Goal: Communication & Community: Answer question/provide support

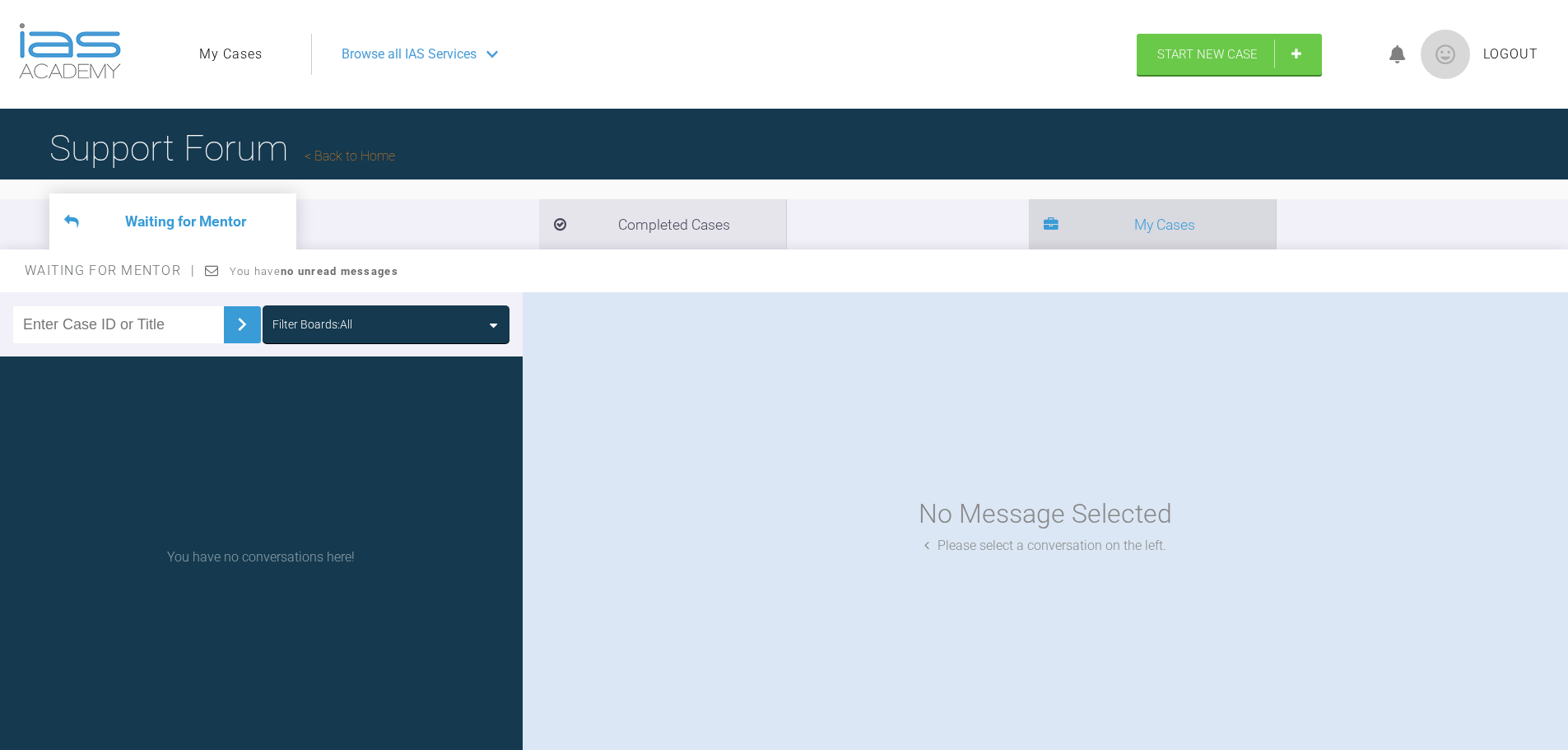
drag, startPoint x: 632, startPoint y: 223, endPoint x: 623, endPoint y: 233, distance: 13.5
click at [1044, 223] on icon at bounding box center [1051, 226] width 15 height 15
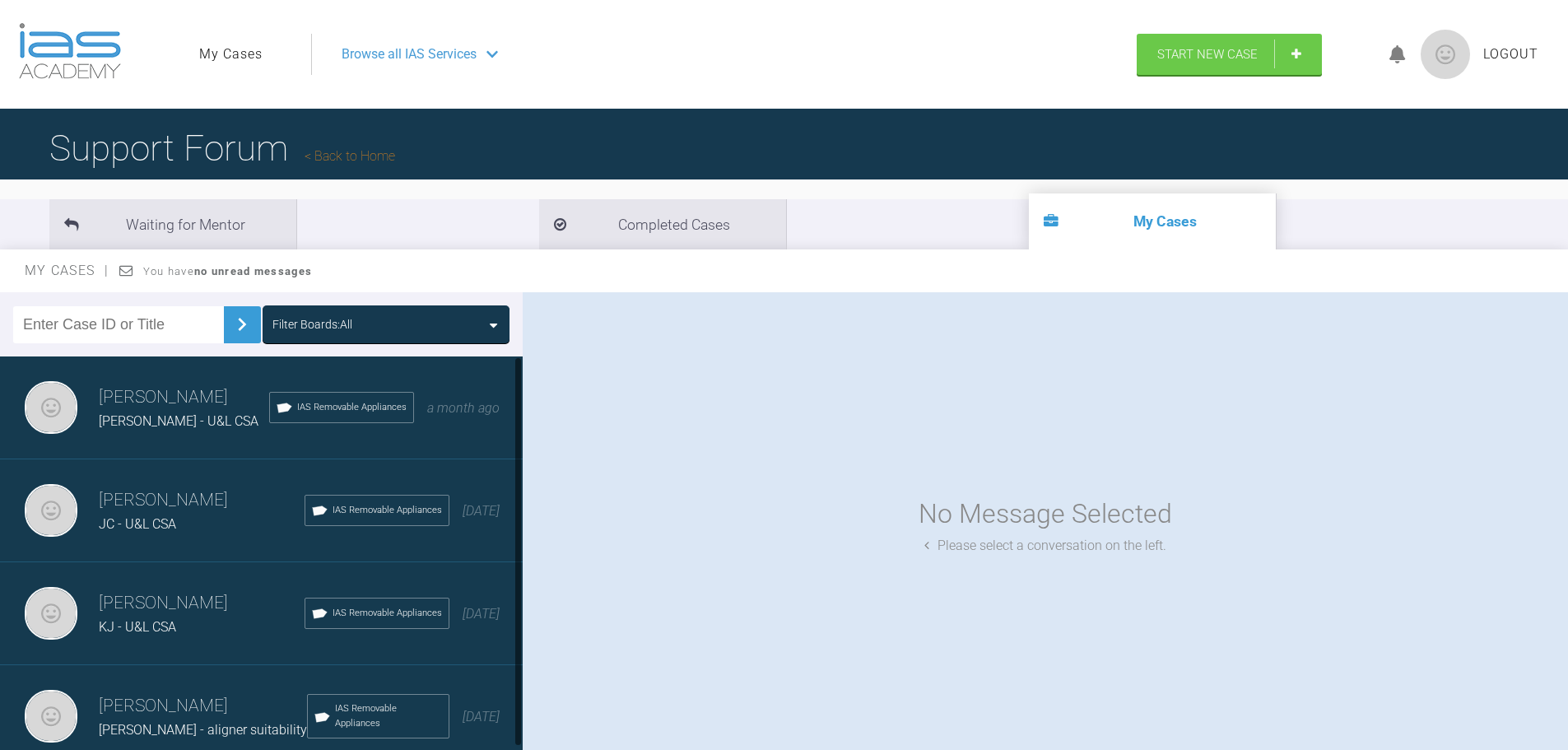
click at [174, 517] on span "JC - U&L CSA" at bounding box center [137, 523] width 77 height 16
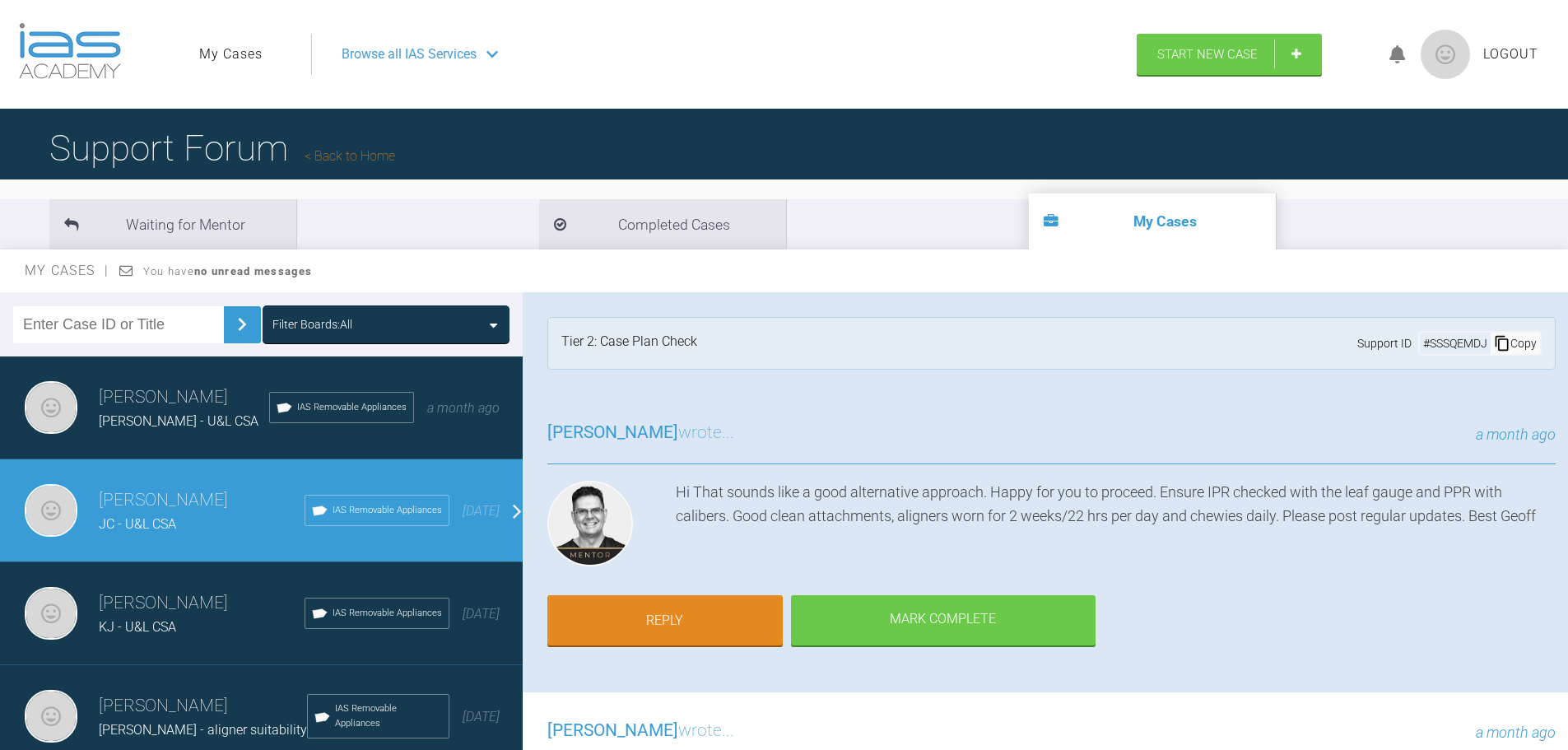
click at [949, 528] on div "Hi That sounds like a good alternative approach. Happy for you to proceed. Ensu…" at bounding box center [1116, 527] width 880 height 92
click at [1079, 514] on div "Hi That sounds like a good alternative approach. Happy for you to proceed. Ensu…" at bounding box center [1116, 527] width 880 height 92
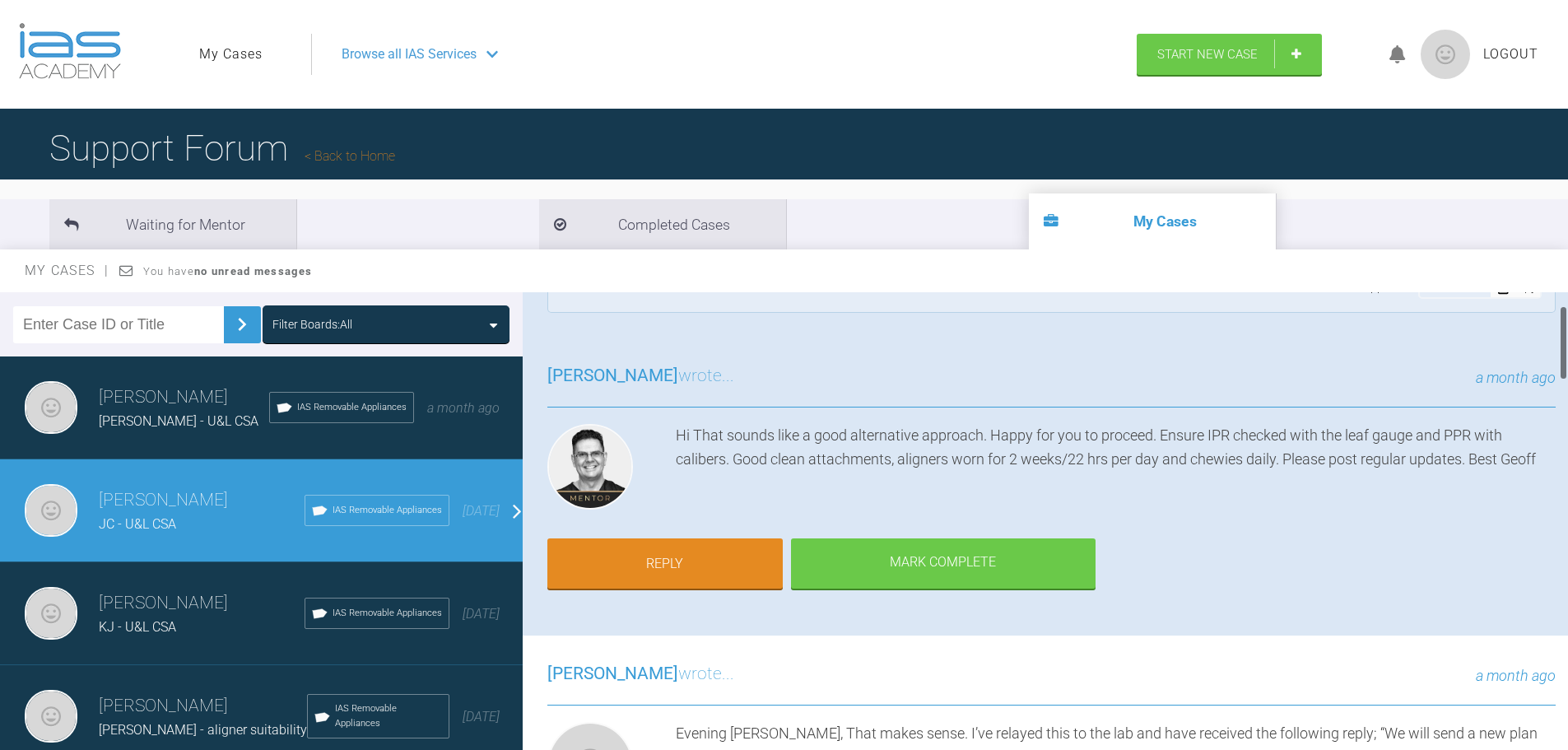
scroll to position [82, 0]
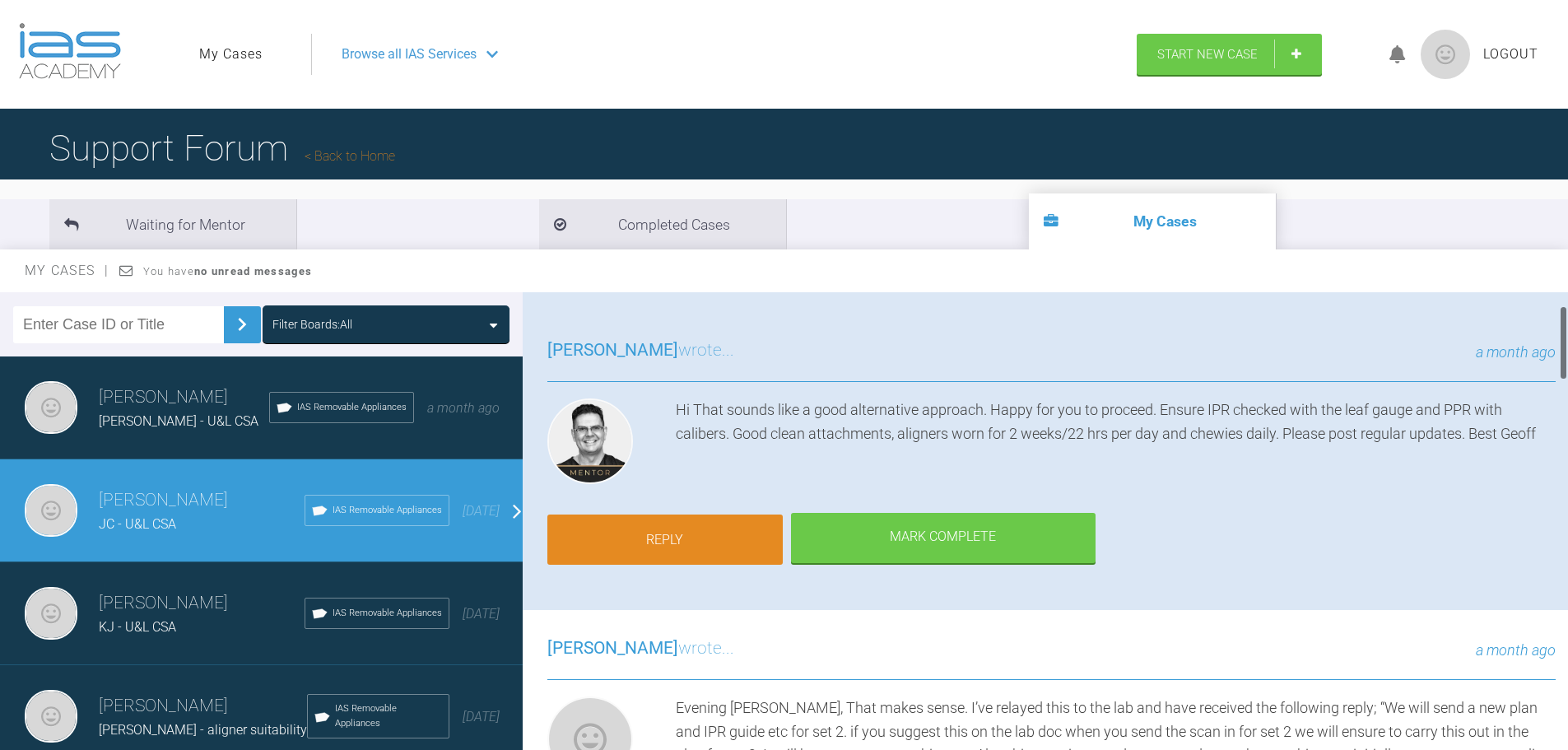
click at [705, 539] on link "Reply" at bounding box center [665, 539] width 236 height 51
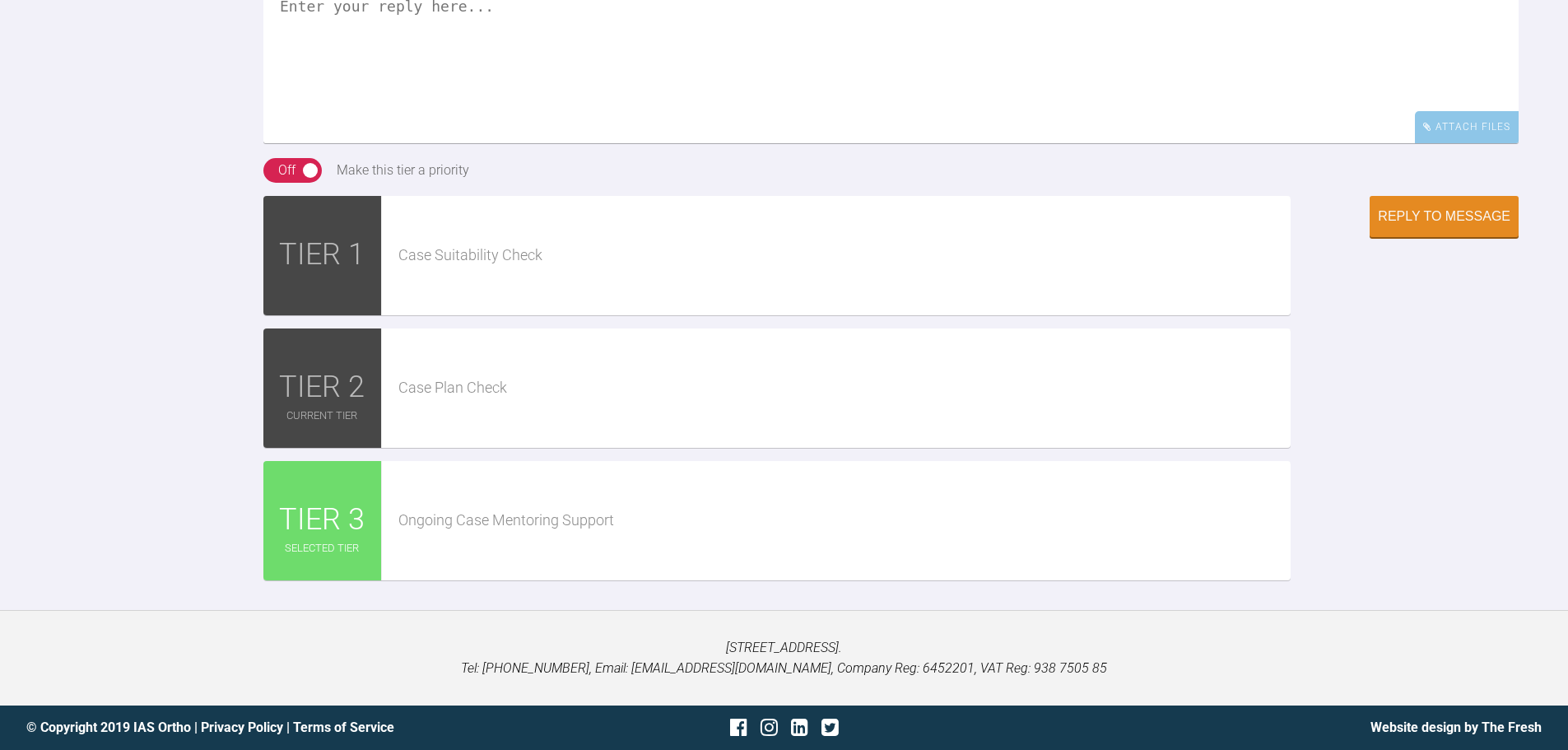
scroll to position [5418, 0]
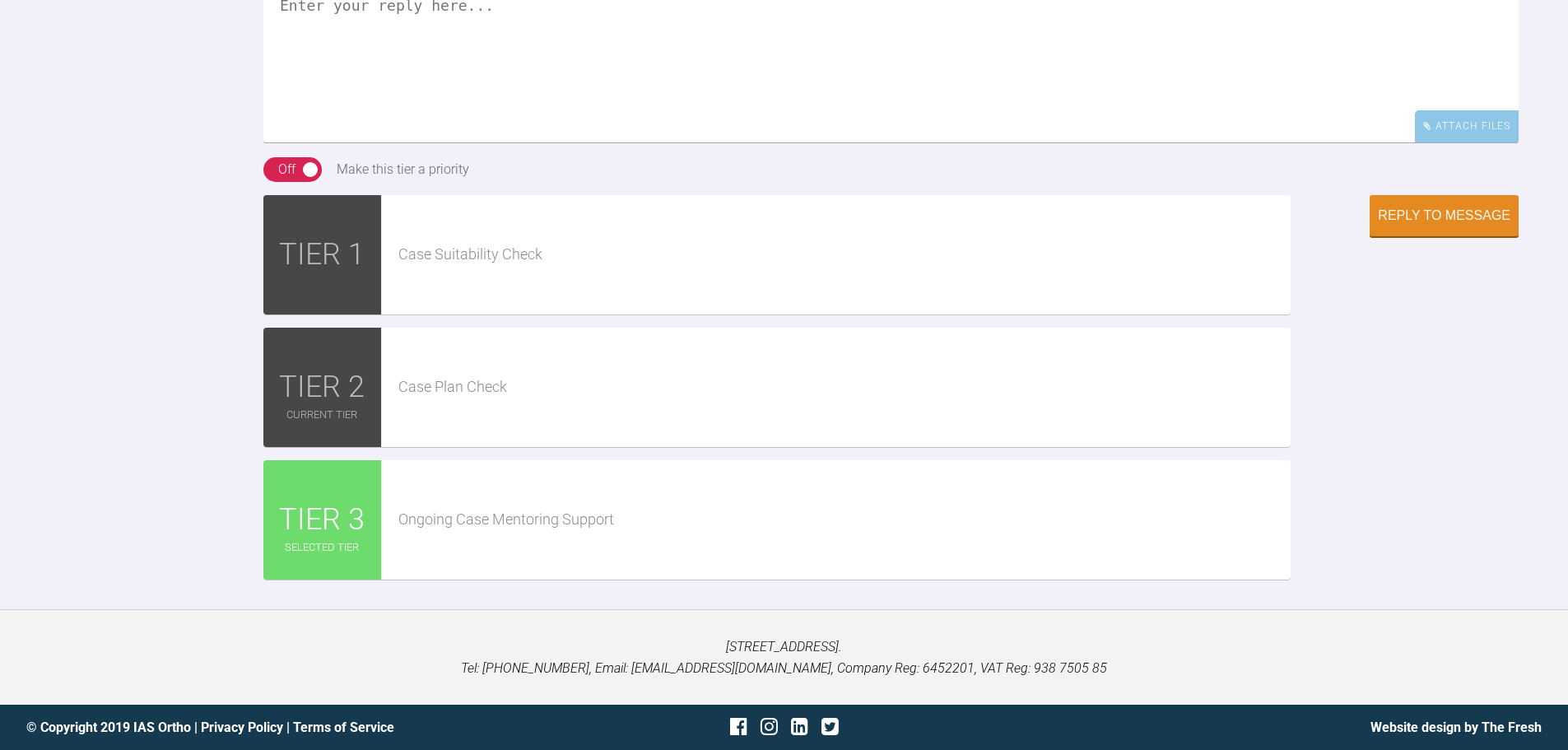
click at [458, 142] on textarea at bounding box center [891, 60] width 1256 height 165
click at [742, 142] on textarea "Hi [PERSON_NAME], Attachments done [DATE] and first round of IPR" at bounding box center [891, 60] width 1256 height 165
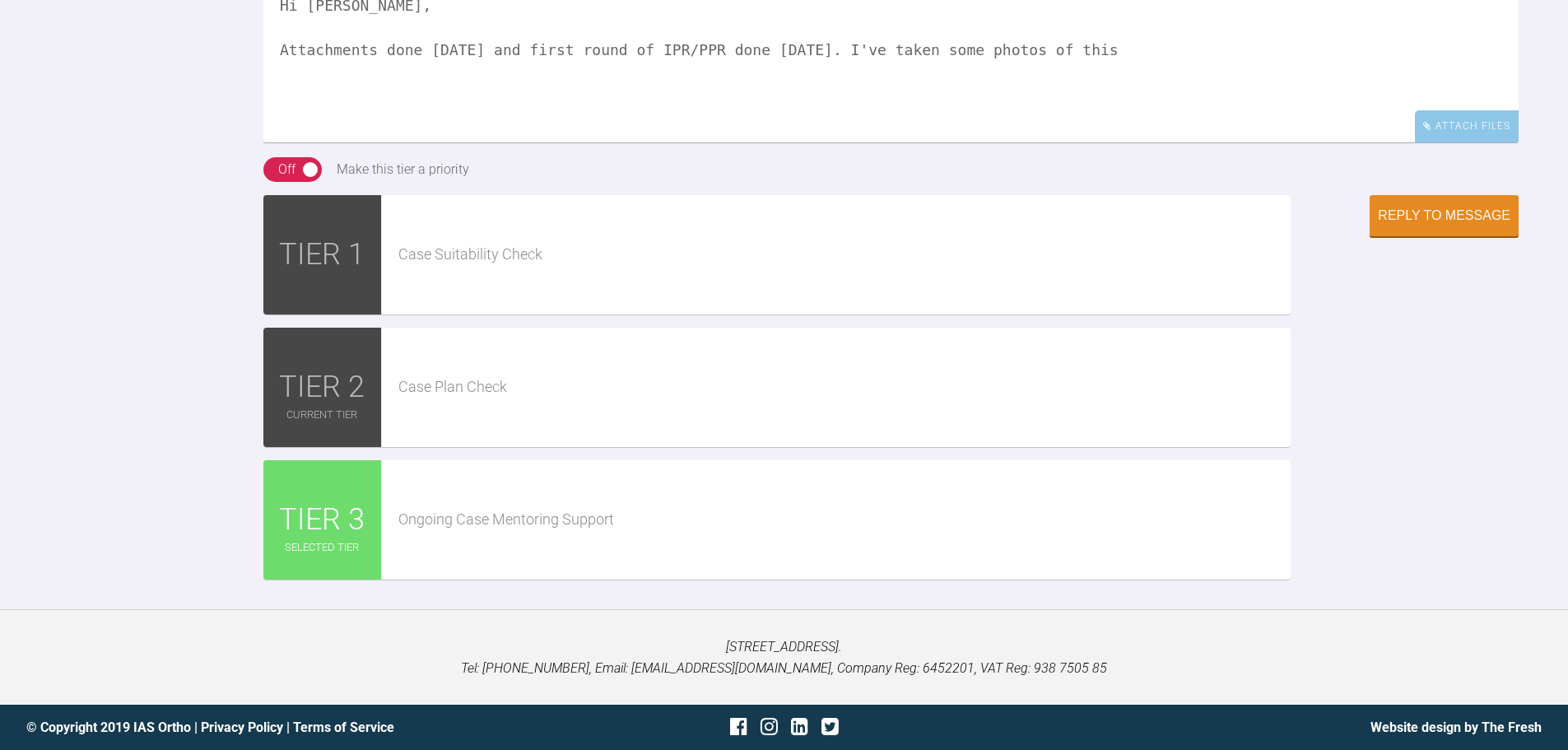
click at [1081, 142] on textarea "Hi [PERSON_NAME], Attachments done [DATE] and first round of IPR/PPR done [DATE…" at bounding box center [891, 60] width 1256 height 165
click at [1071, 142] on textarea "Hi [PERSON_NAME], Attachments done [DATE] and first round of IPR/PPR done [DATE…" at bounding box center [891, 60] width 1256 height 165
click at [1101, 142] on textarea "Hi [PERSON_NAME], Attachments done [DATE] and first round of IPR/PPR done [DATE…" at bounding box center [891, 60] width 1256 height 165
click at [531, 142] on textarea "Hi [PERSON_NAME], Attachments done [DATE] and first round of IPR/PPR done [DATE…" at bounding box center [891, 60] width 1256 height 165
click at [509, 142] on textarea "Hi [PERSON_NAME], Attachments done [DATE] and first round of IPR/PPR done [DATE…" at bounding box center [891, 60] width 1256 height 165
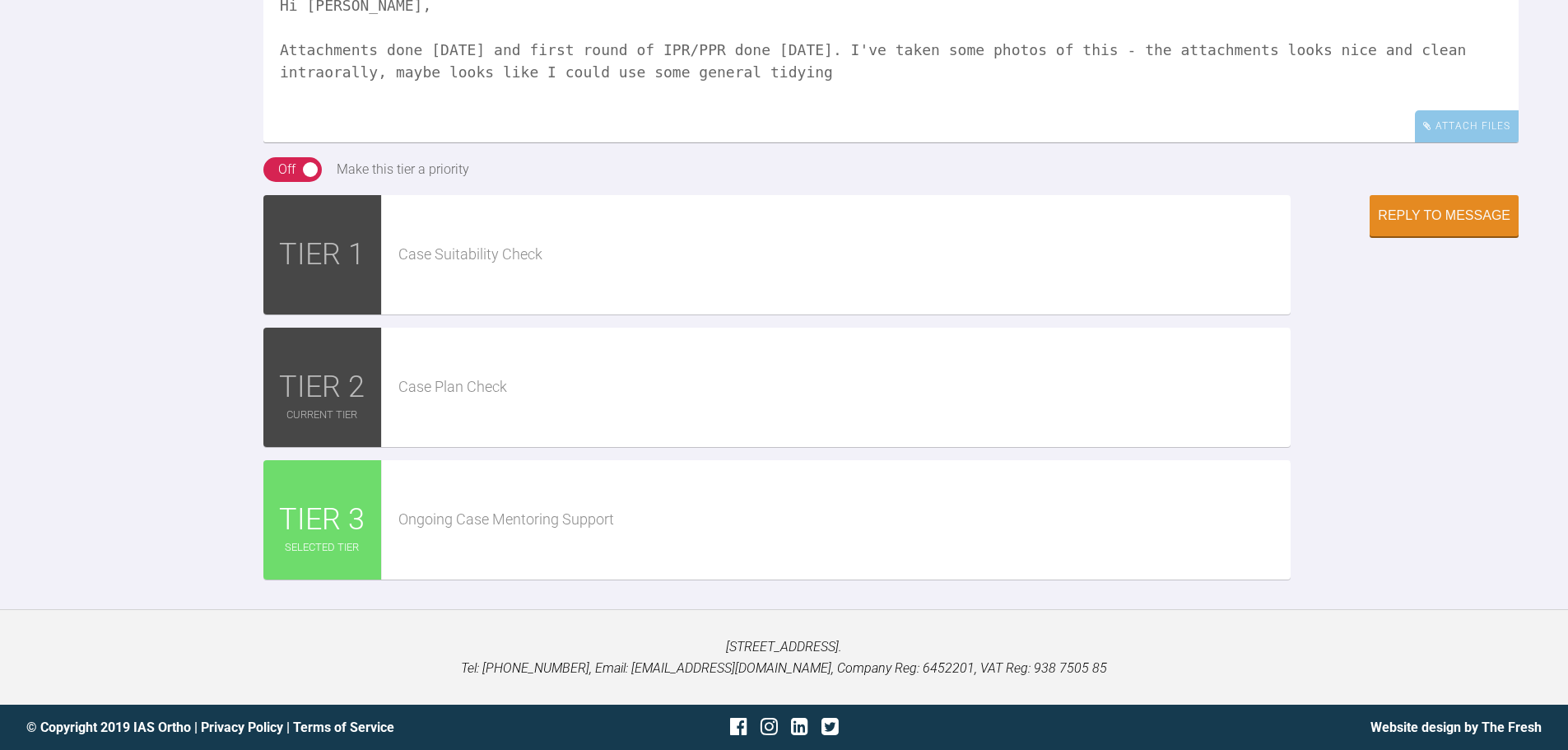
click at [639, 142] on textarea "Hi [PERSON_NAME], Attachments done [DATE] and first round of IPR/PPR done [DATE…" at bounding box center [891, 60] width 1256 height 165
click at [633, 142] on textarea "Hi [PERSON_NAME], Attachments done [DATE] and first round of IPR/PPR done [DATE…" at bounding box center [891, 60] width 1256 height 165
click at [1426, 142] on textarea "Hi [PERSON_NAME], Attachments done [DATE] and first round of IPR/PPR done [DATE…" at bounding box center [891, 60] width 1256 height 165
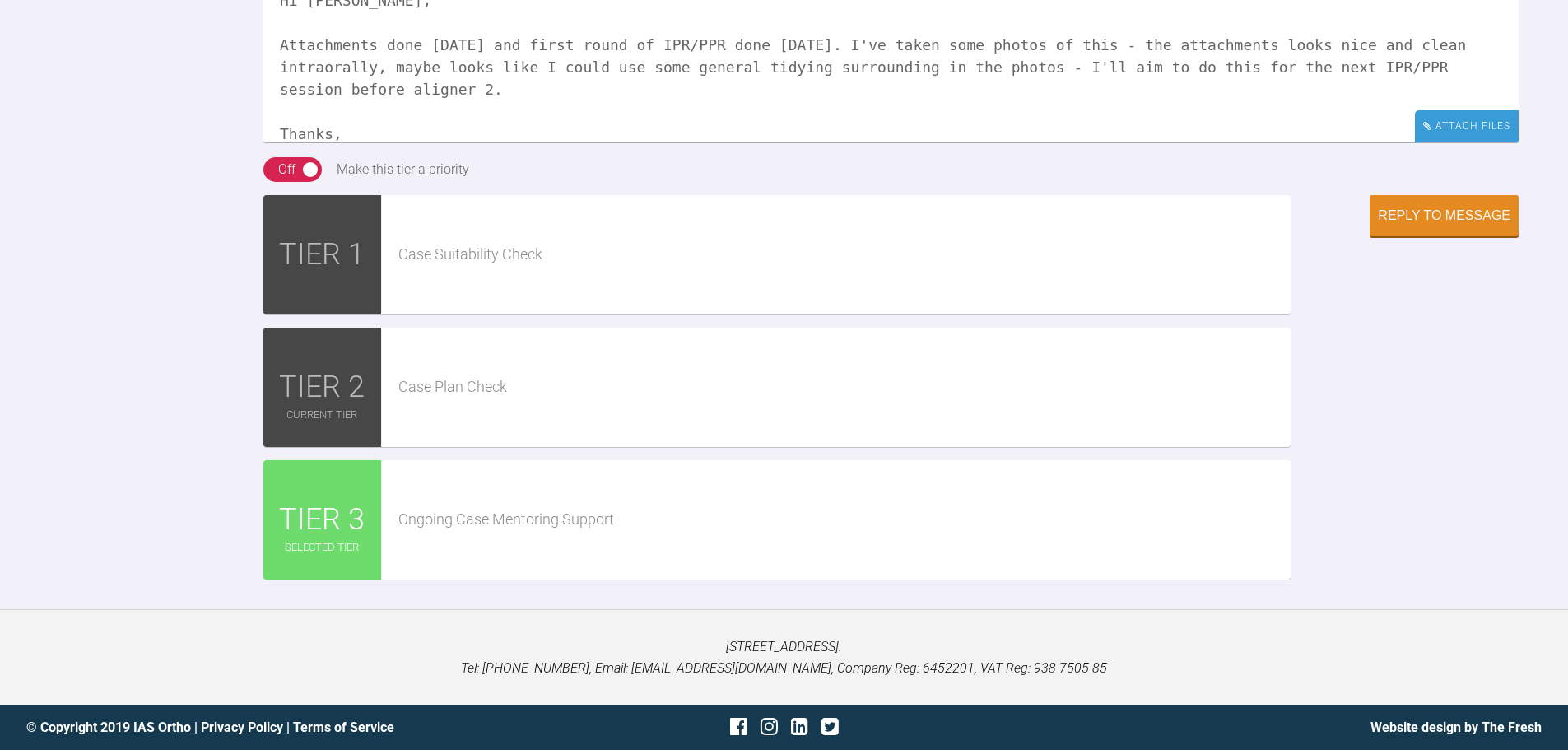
type textarea "Hi [PERSON_NAME], Attachments done [DATE] and first round of IPR/PPR done [DATE…"
click at [1451, 142] on div "Attach Files" at bounding box center [1466, 126] width 103 height 32
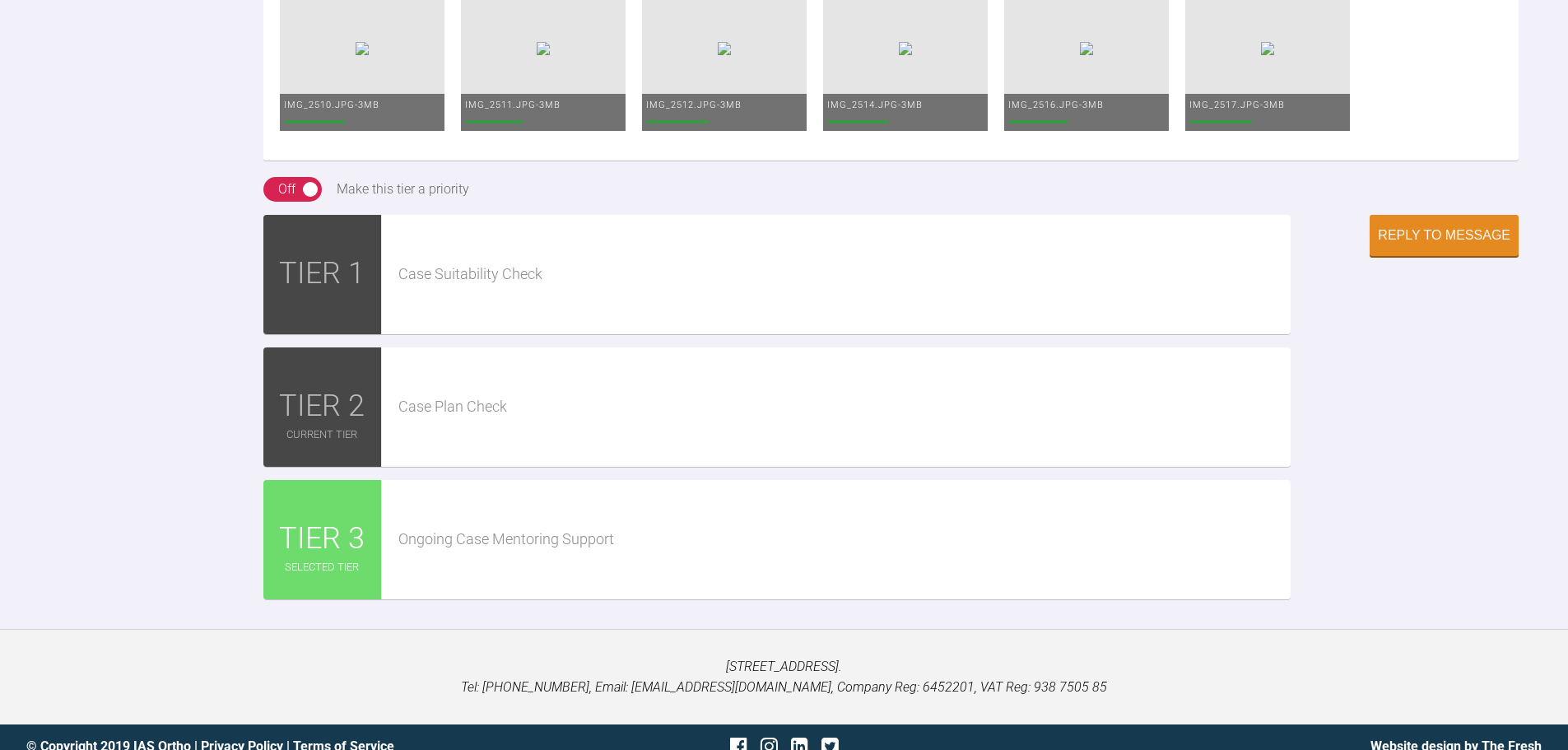
scroll to position [5665, 0]
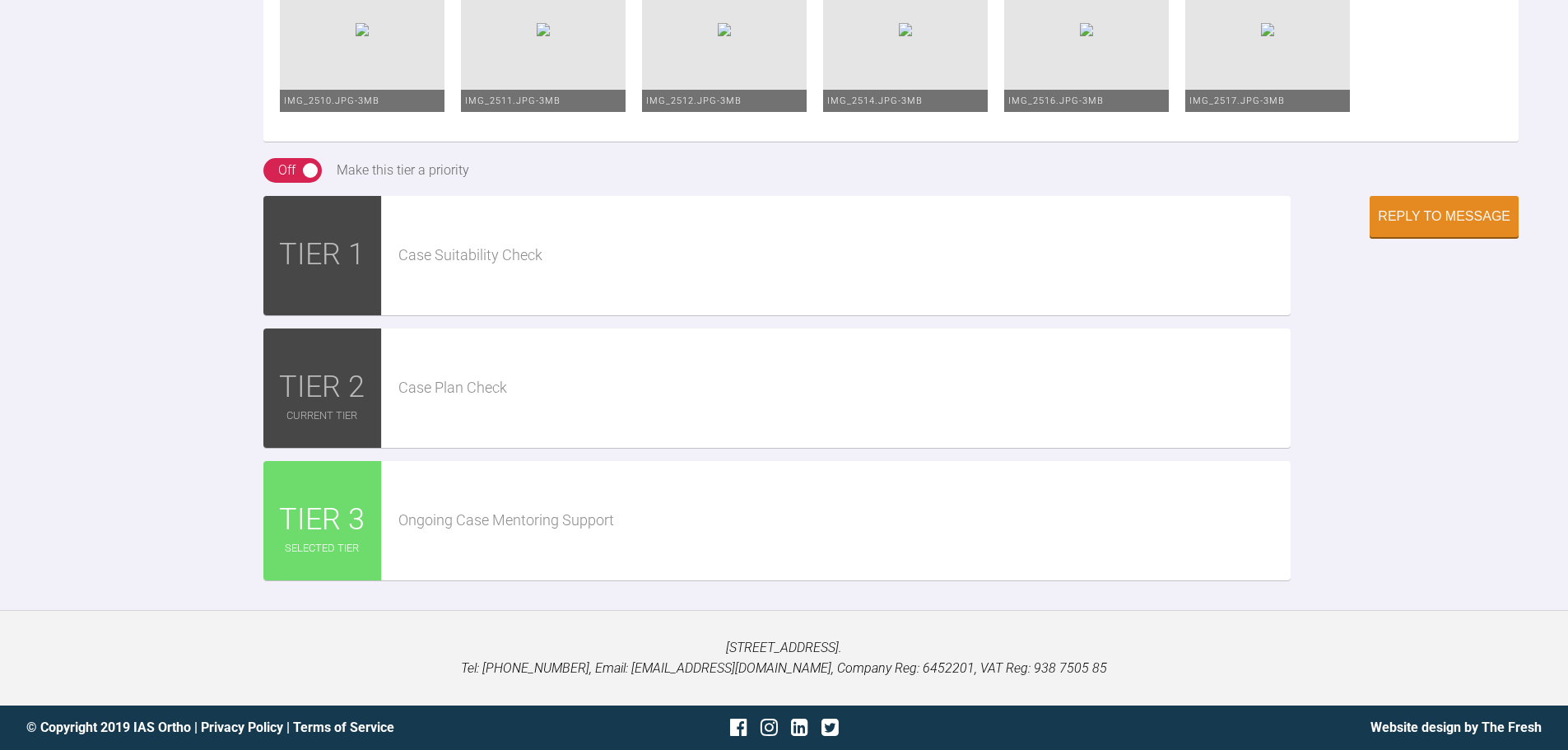
click at [550, 36] on img at bounding box center [543, 30] width 13 height 13
click at [1413, 226] on div "Reply to Message" at bounding box center [1444, 218] width 132 height 15
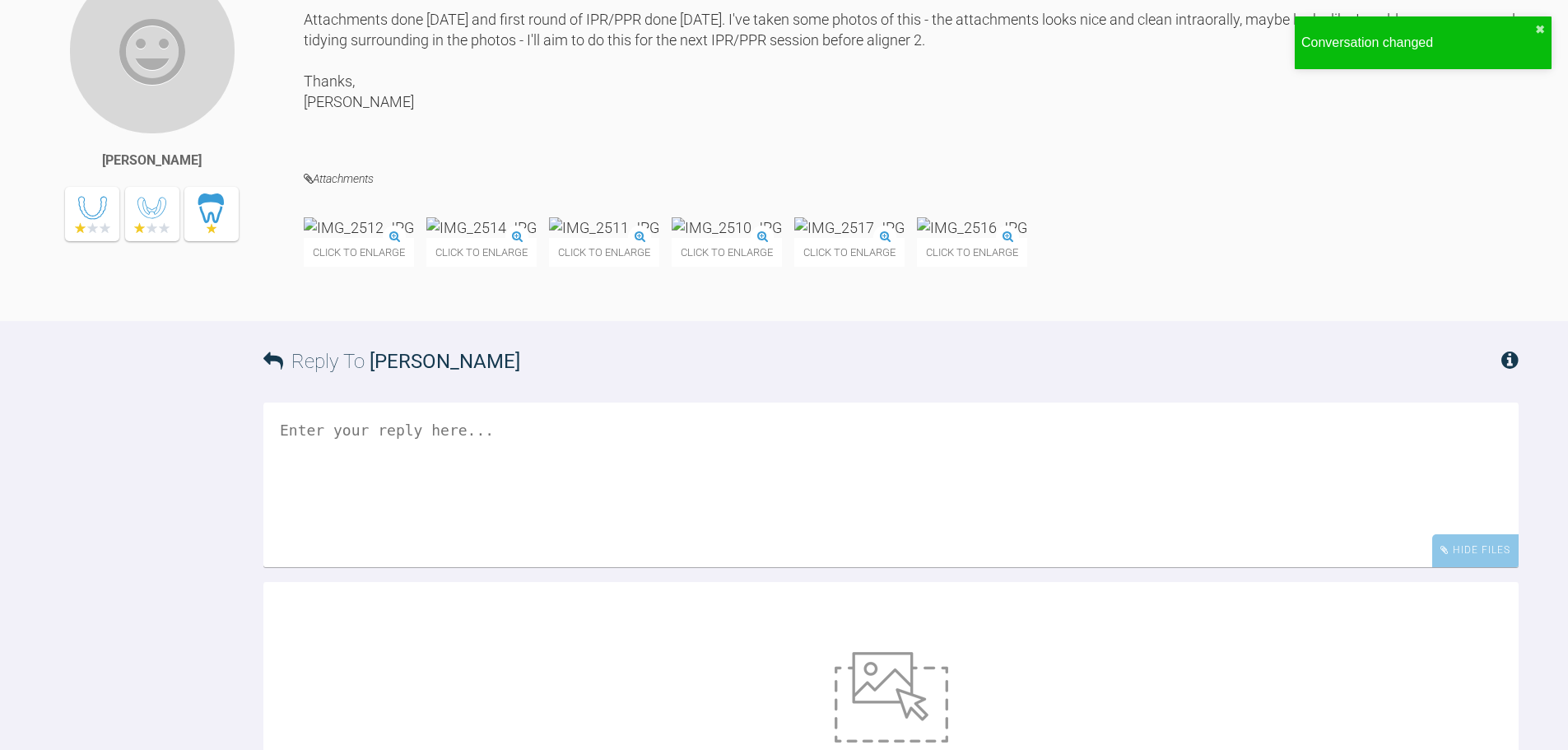
scroll to position [5154, 0]
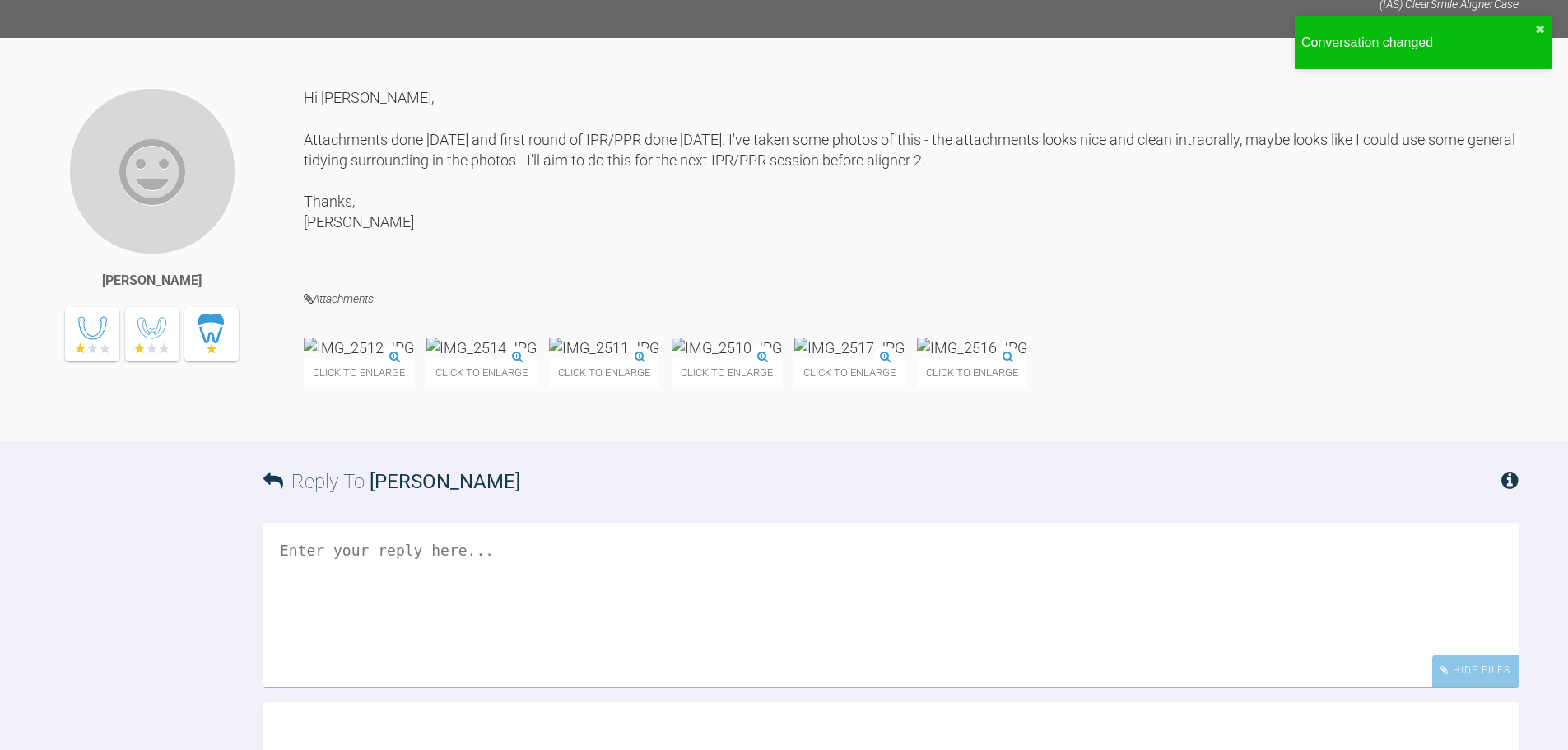
click at [167, 255] on img at bounding box center [152, 172] width 168 height 168
click at [176, 292] on div "[PERSON_NAME]" at bounding box center [152, 281] width 100 height 22
click at [160, 255] on img at bounding box center [152, 172] width 168 height 168
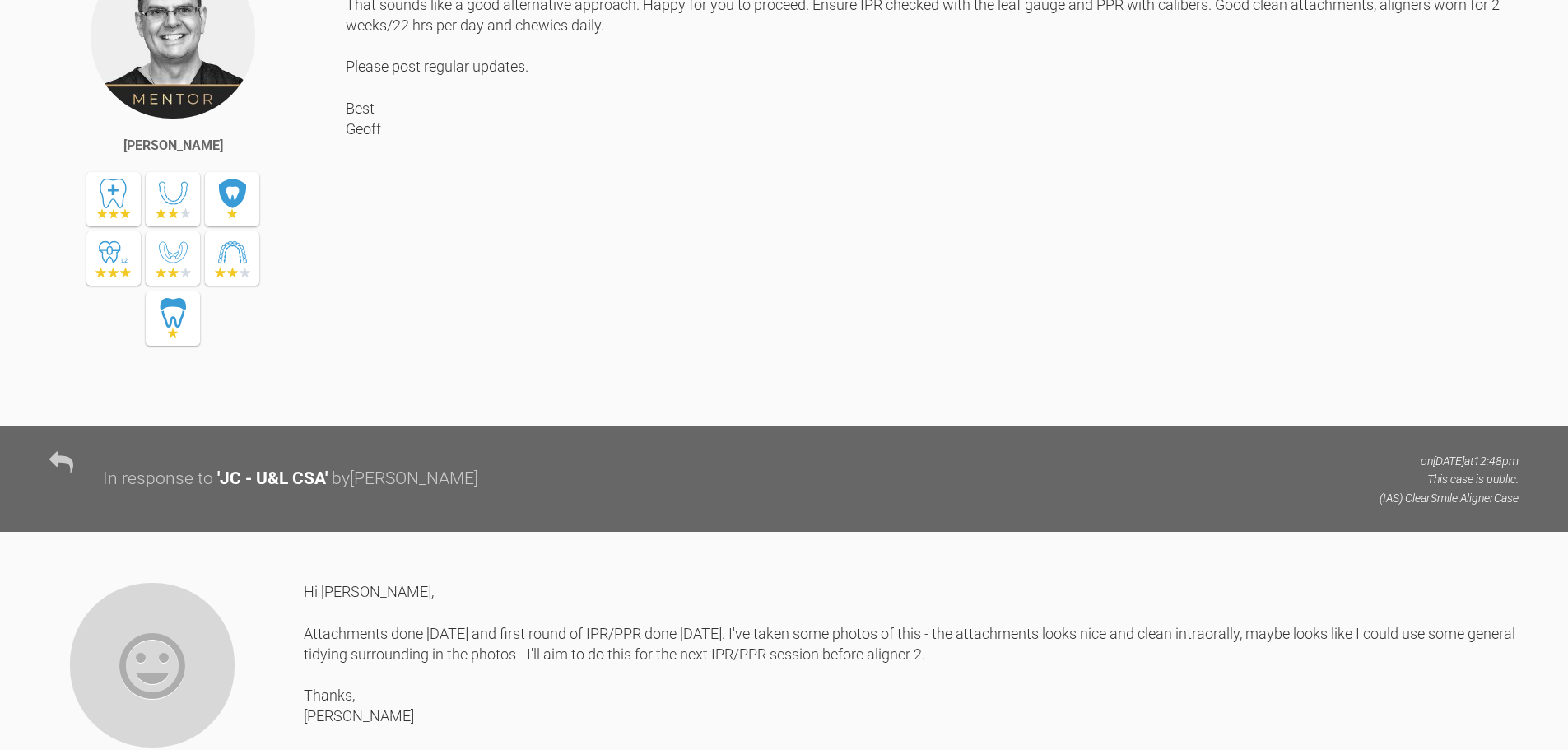
scroll to position [4578, 0]
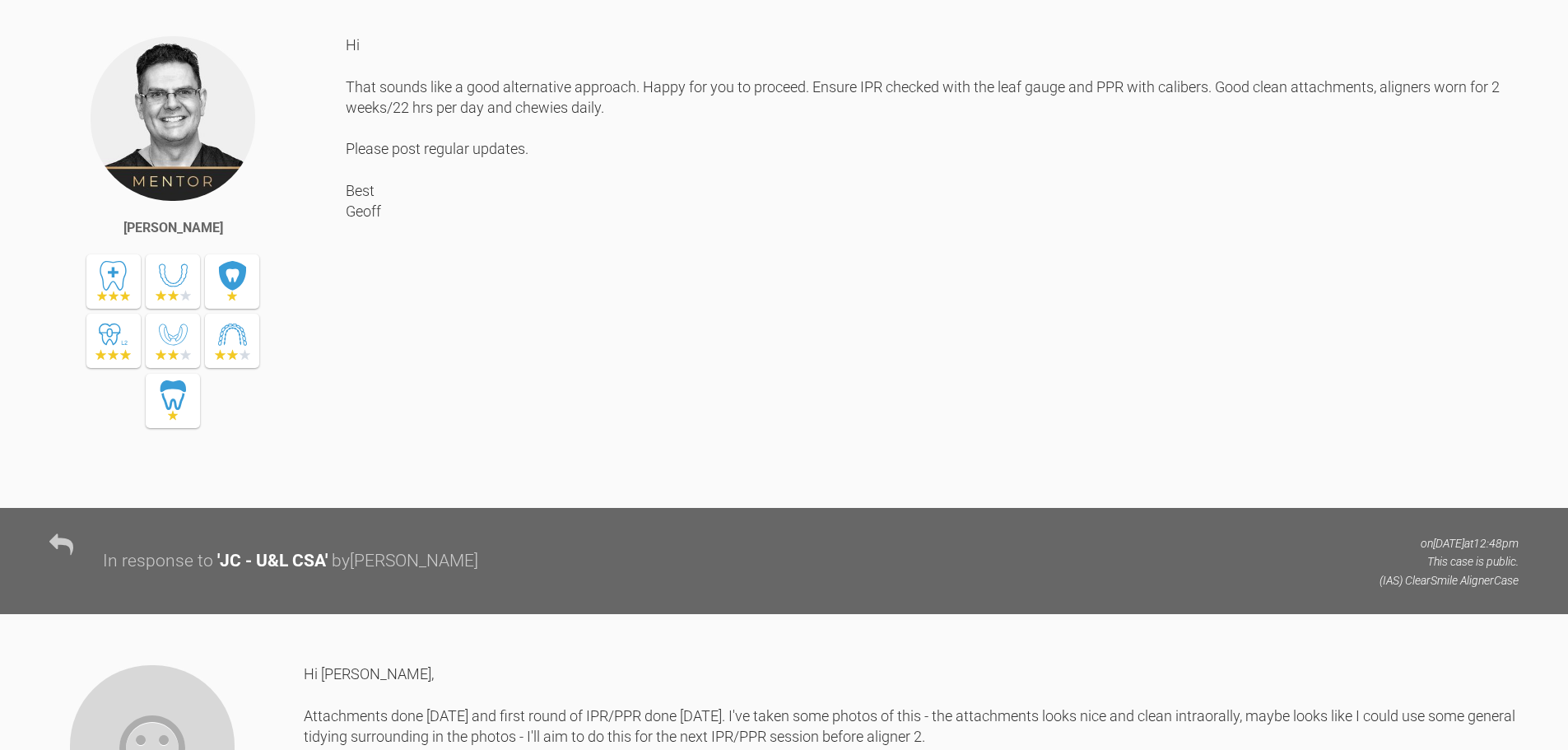
click at [190, 202] on img at bounding box center [173, 118] width 168 height 168
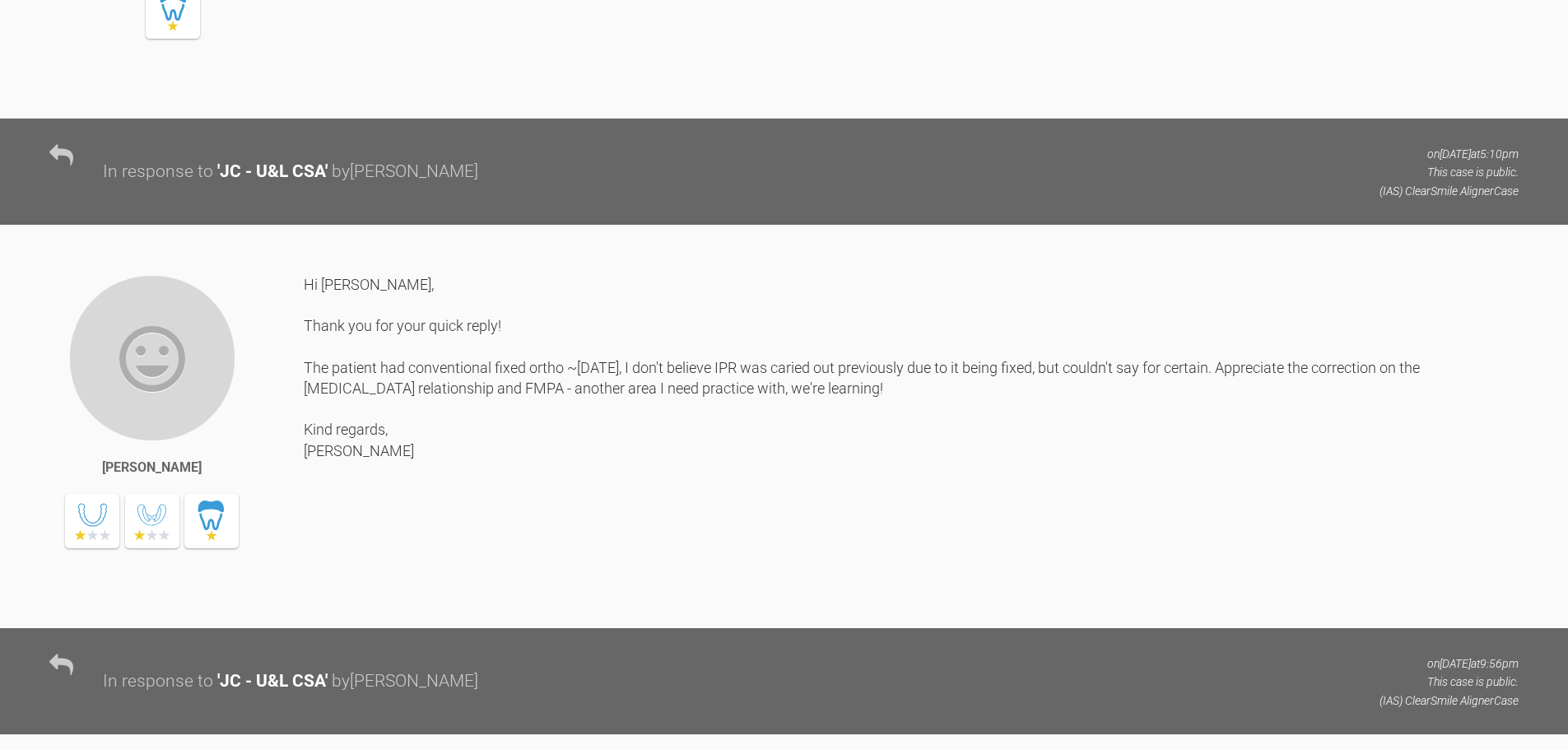
scroll to position [1284, 0]
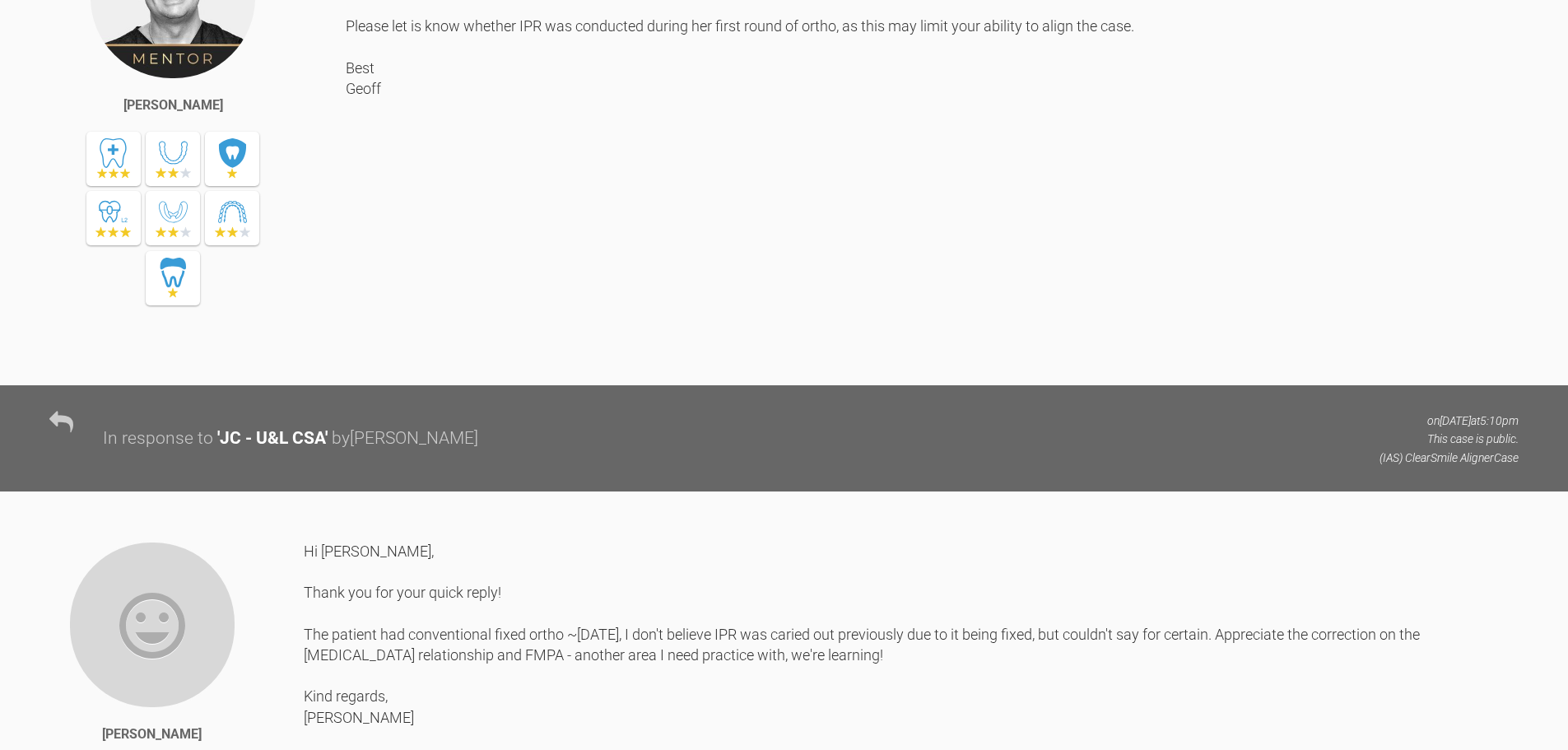
drag, startPoint x: 494, startPoint y: 502, endPoint x: 335, endPoint y: 567, distance: 171.8
click at [336, 371] on div "[PERSON_NAME]" at bounding box center [197, 141] width 297 height 458
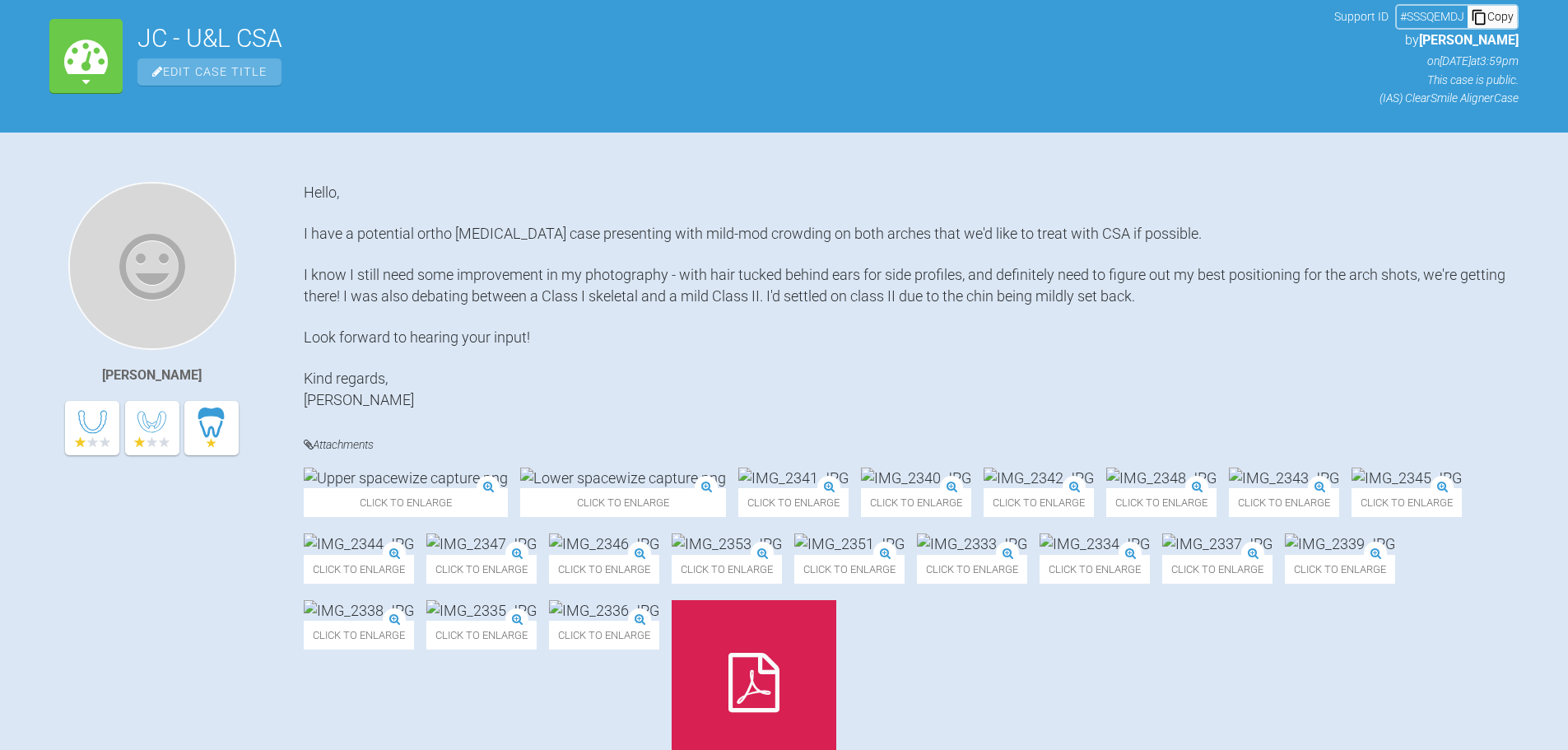
scroll to position [0, 0]
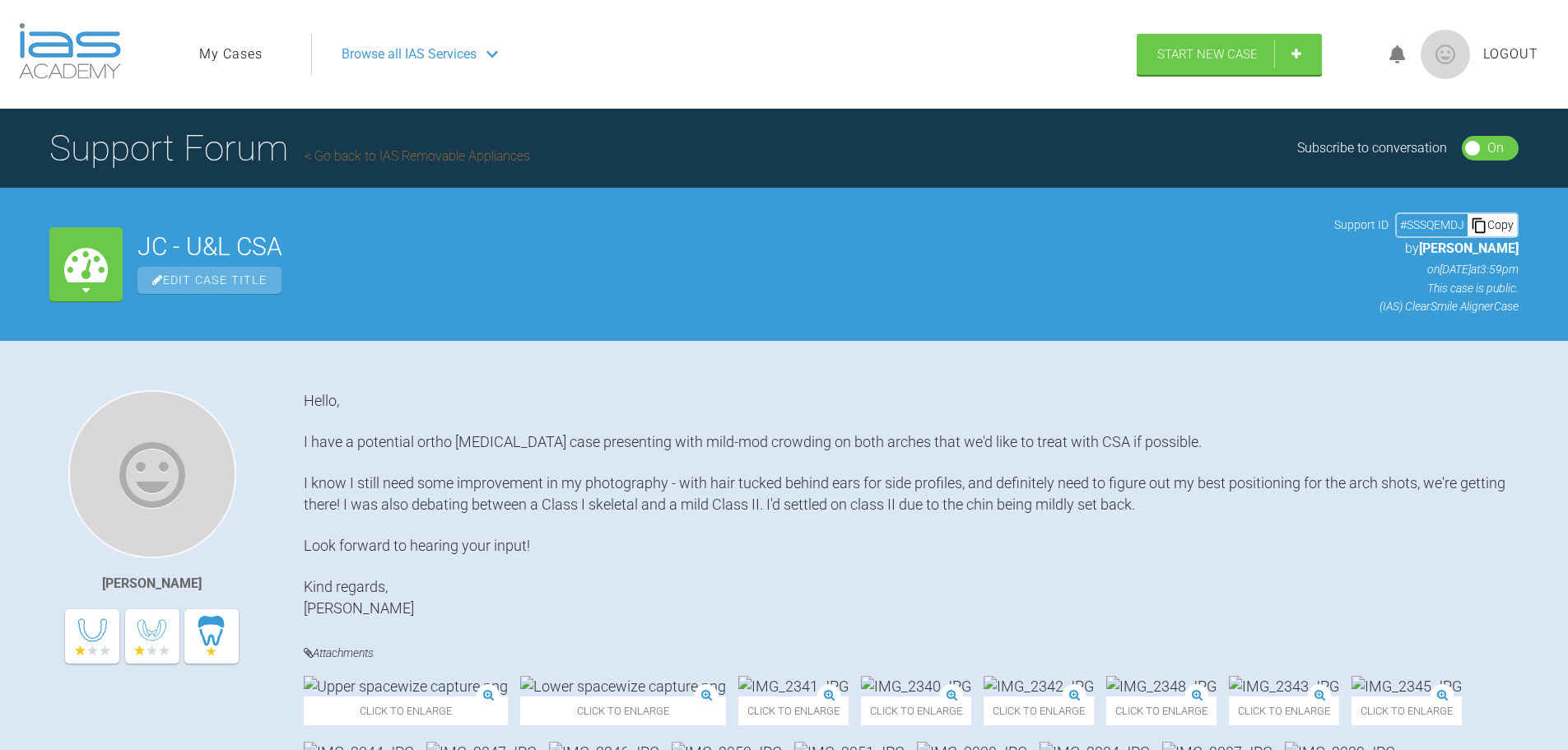
click at [1452, 53] on img at bounding box center [1445, 54] width 49 height 49
